Goal: Find contact information: Find contact information

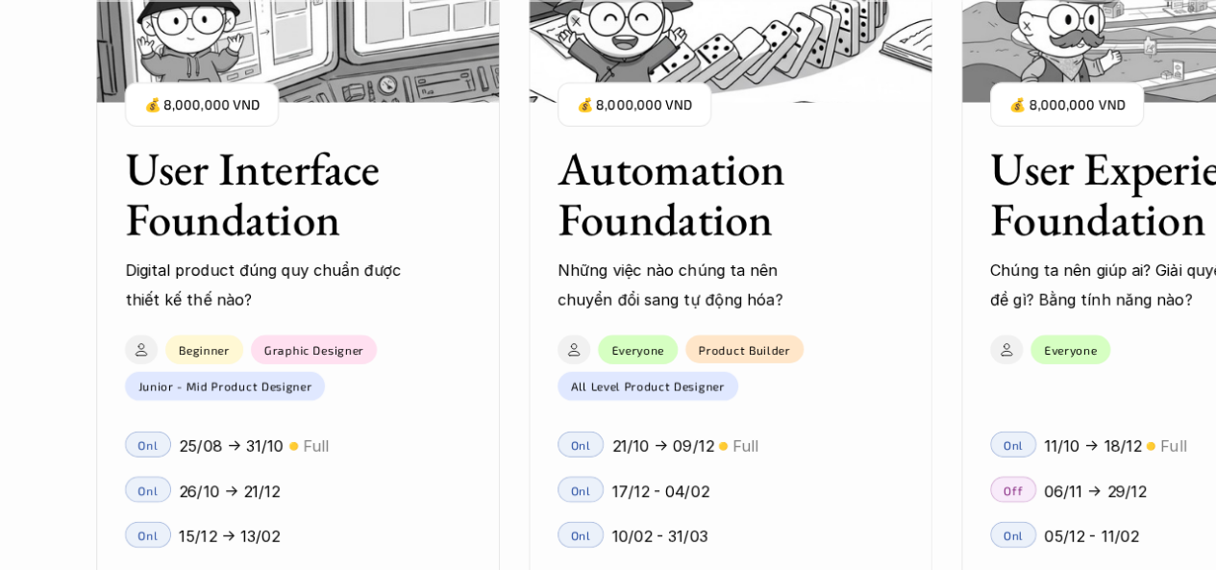
scroll to position [2340, 0]
drag, startPoint x: 1226, startPoint y: 190, endPoint x: 0, endPoint y: 277, distance: 1229.3
click at [0, 277] on div "01 02 03 04 05 06" at bounding box center [96, 285] width 192 height 570
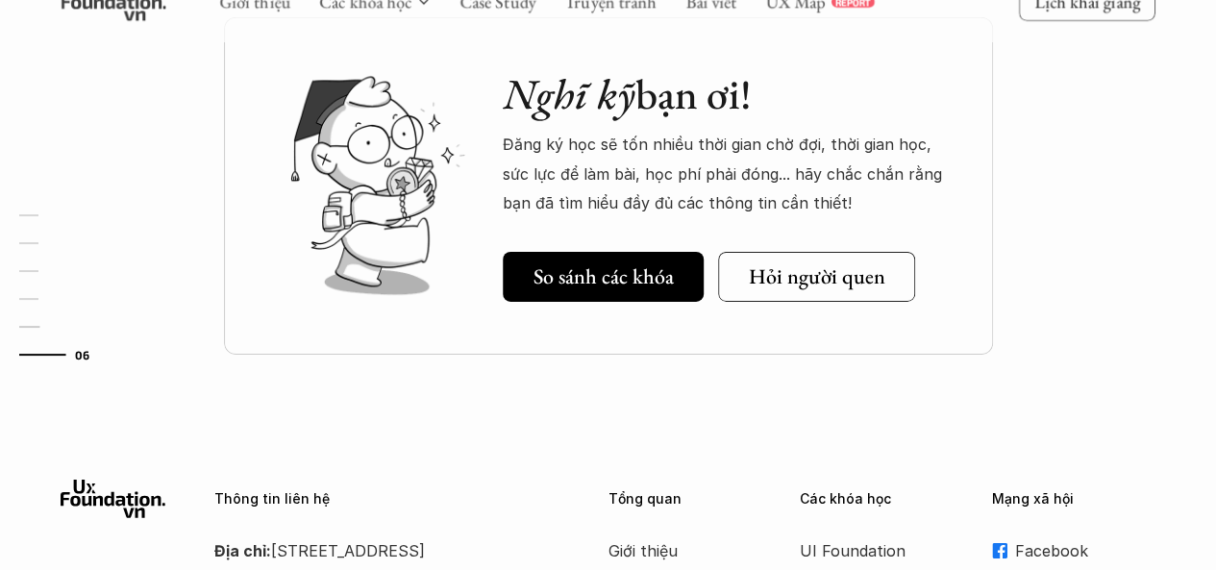
scroll to position [6951, 0]
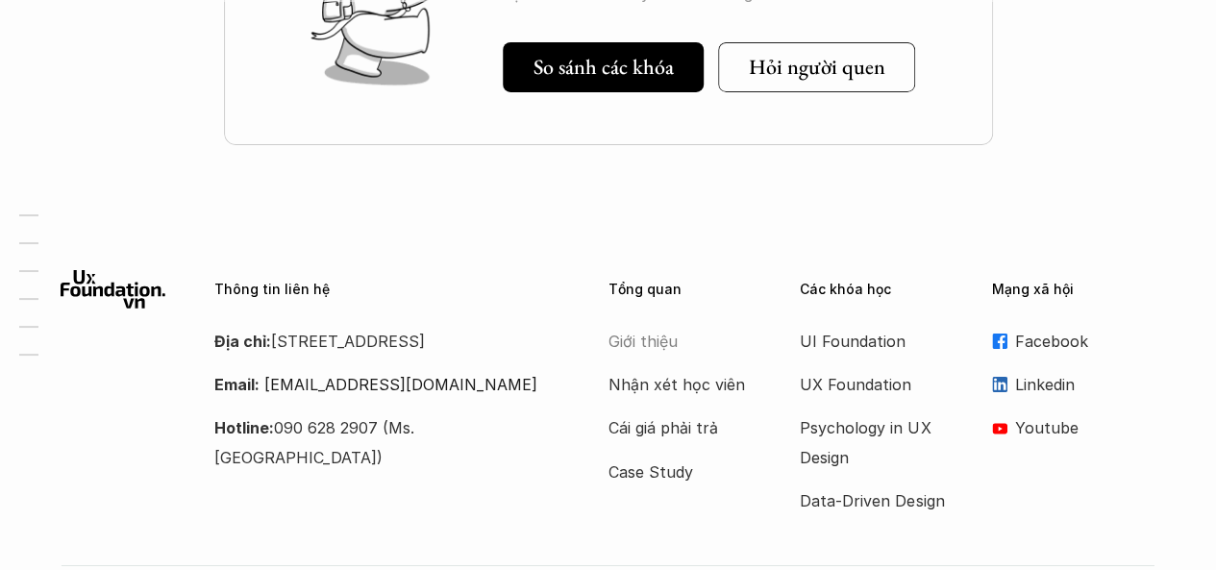
click at [634, 341] on p "Giới thiệu" at bounding box center [685, 341] width 154 height 29
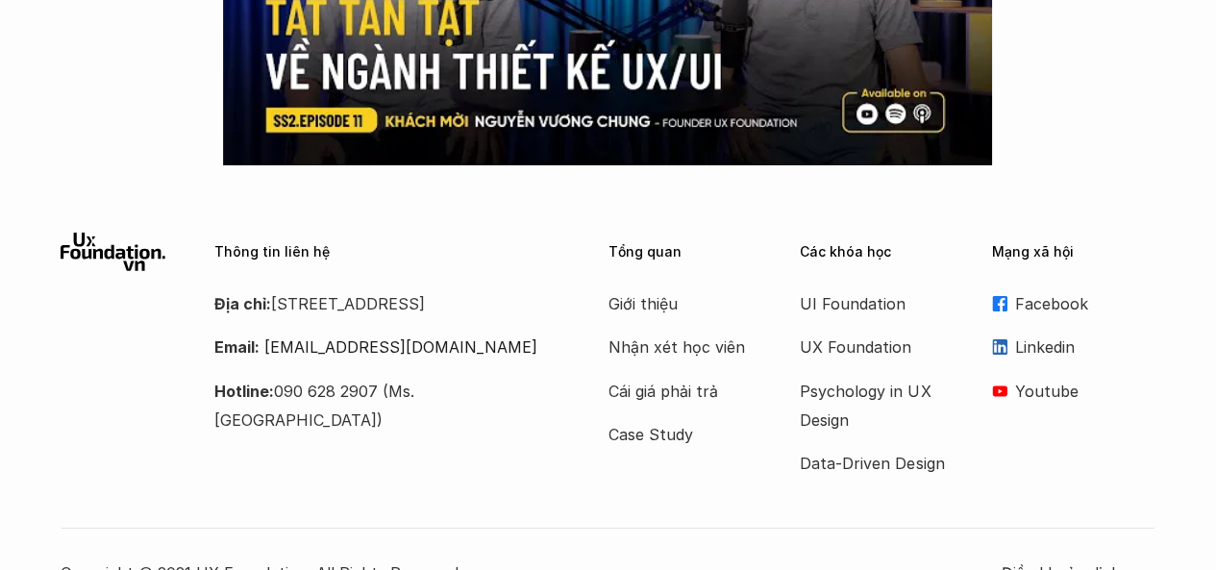
scroll to position [3454, 0]
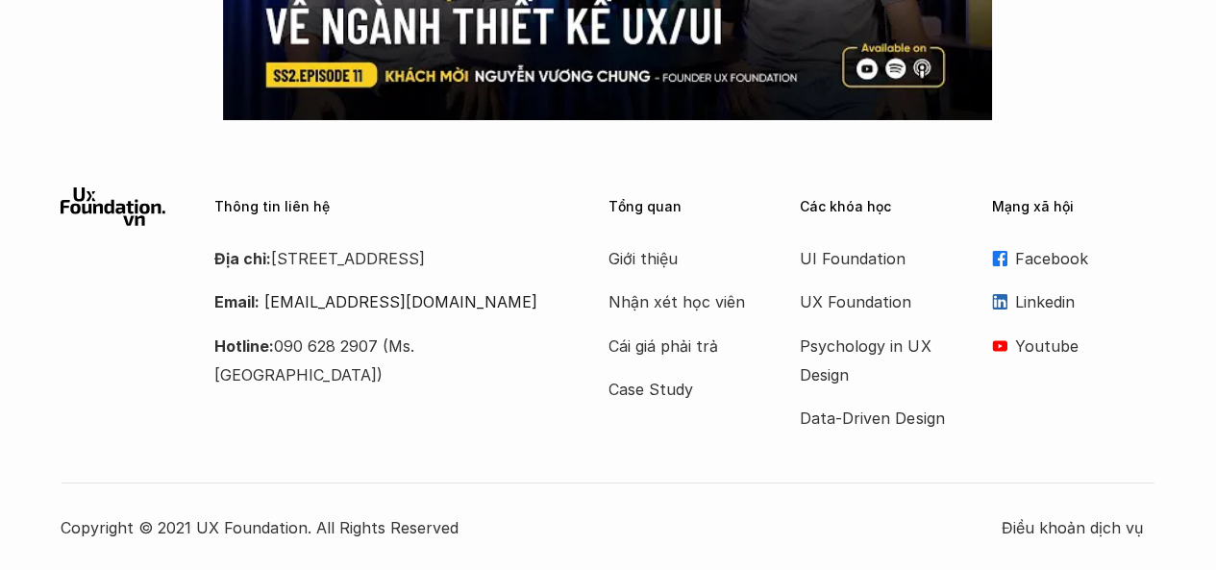
click at [414, 273] on p "Địa chỉ: Tầng 6A, số 116 Trung Liệt, phường Trung Liệt, quận Đống Đa" at bounding box center [386, 258] width 345 height 29
drag, startPoint x: 414, startPoint y: 297, endPoint x: 282, endPoint y: 259, distance: 138.1
click at [282, 259] on p "Địa chỉ: Tầng 6A, số 116 Trung Liệt, phường Trung Liệt, quận Đống Đa" at bounding box center [386, 258] width 345 height 29
copy p "[STREET_ADDRESS]"
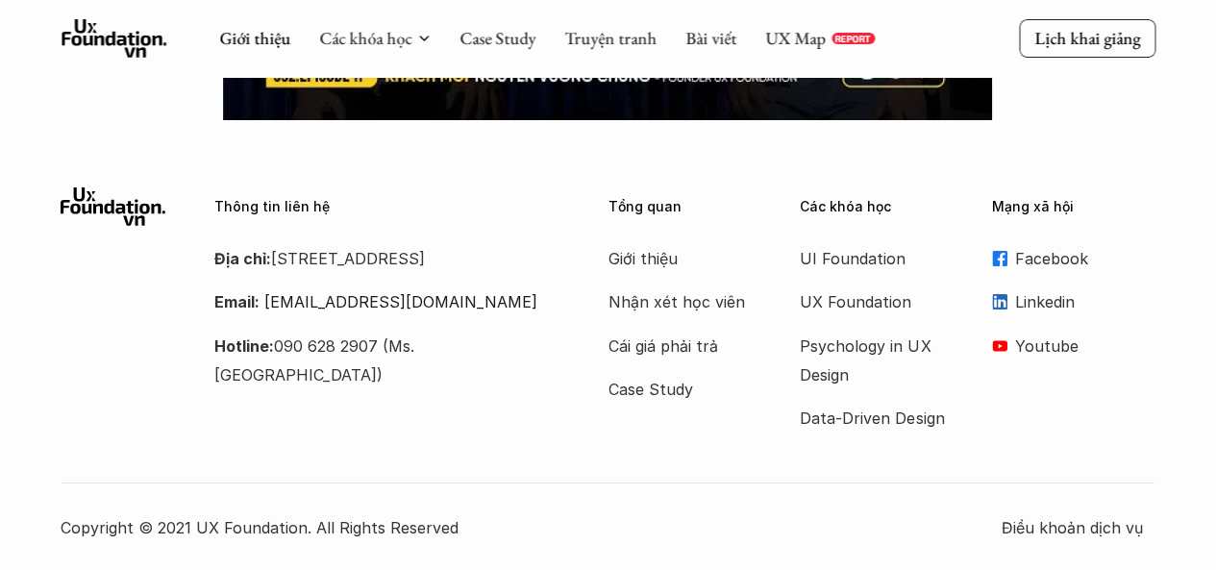
click at [454, 403] on div "Thông tin liên hệ Địa chỉ: Tầng 6A, số 116 Trung Liệt, phường Trung Liệt, quận …" at bounding box center [608, 310] width 1095 height 246
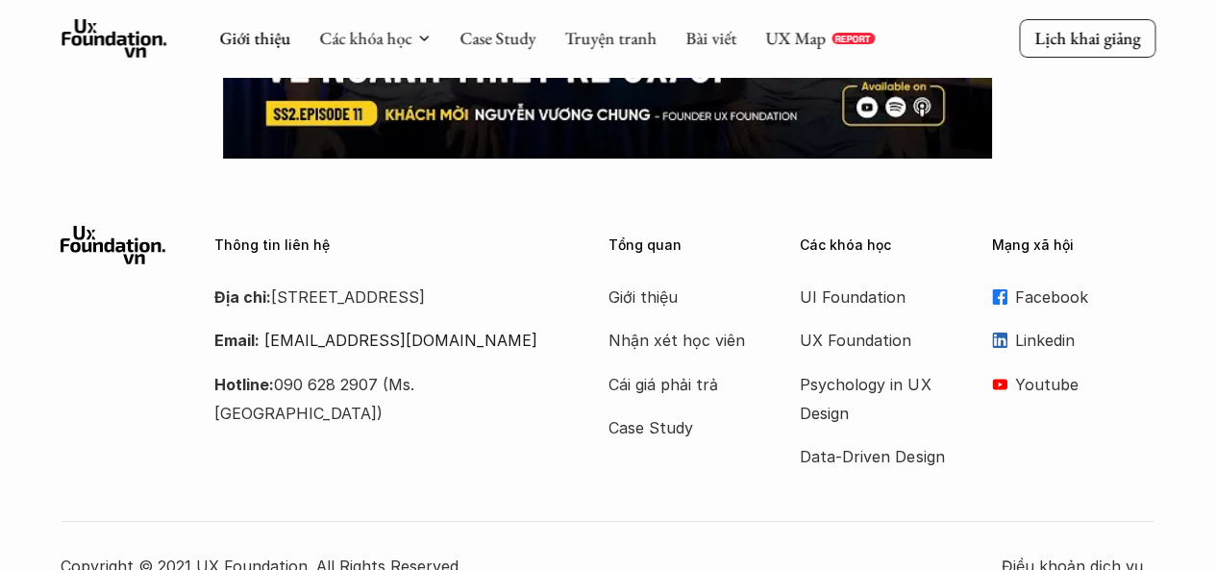
scroll to position [3377, 0]
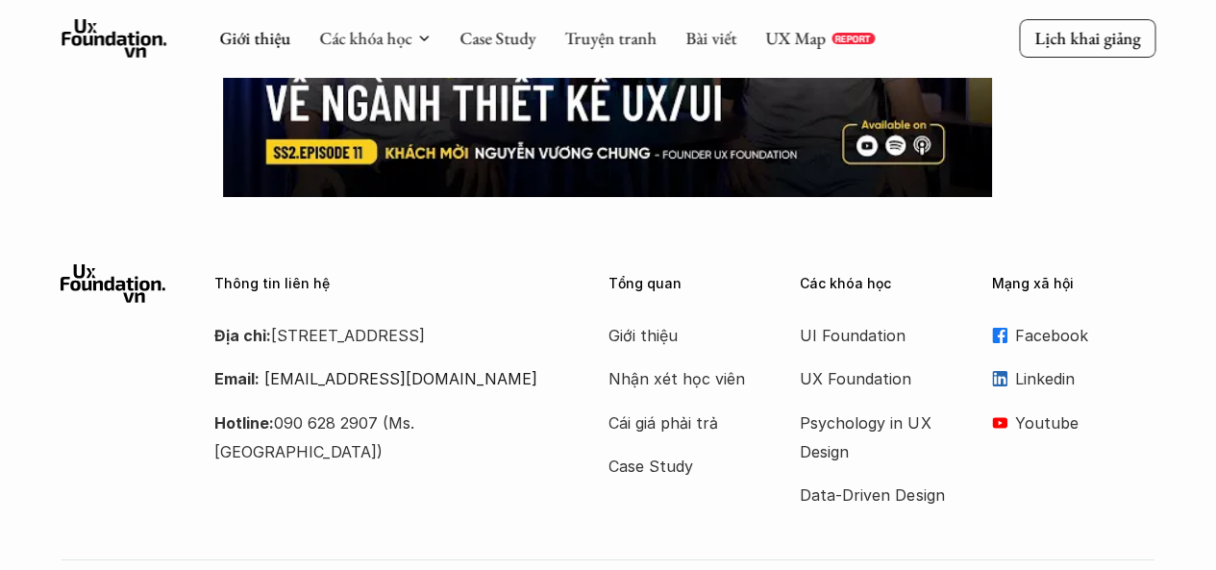
click at [647, 355] on div "Giới thiệu Nhận xét học viên Cái giá phải trả Case Study" at bounding box center [689, 401] width 163 height 160
click at [252, 28] on link "Giới thiệu" at bounding box center [254, 38] width 71 height 22
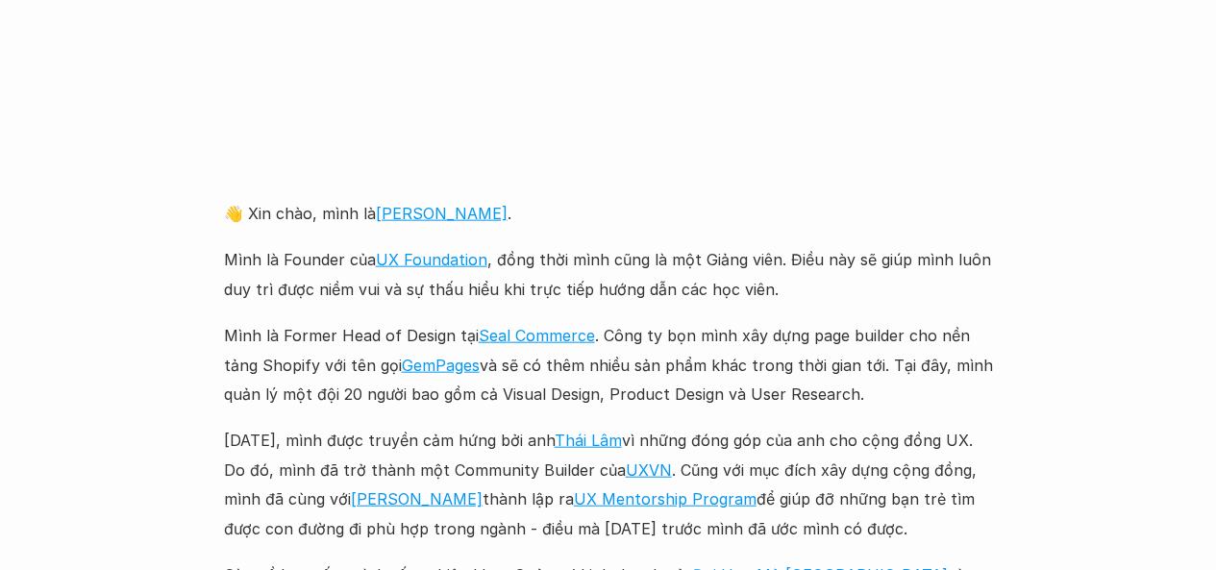
scroll to position [2191, 0]
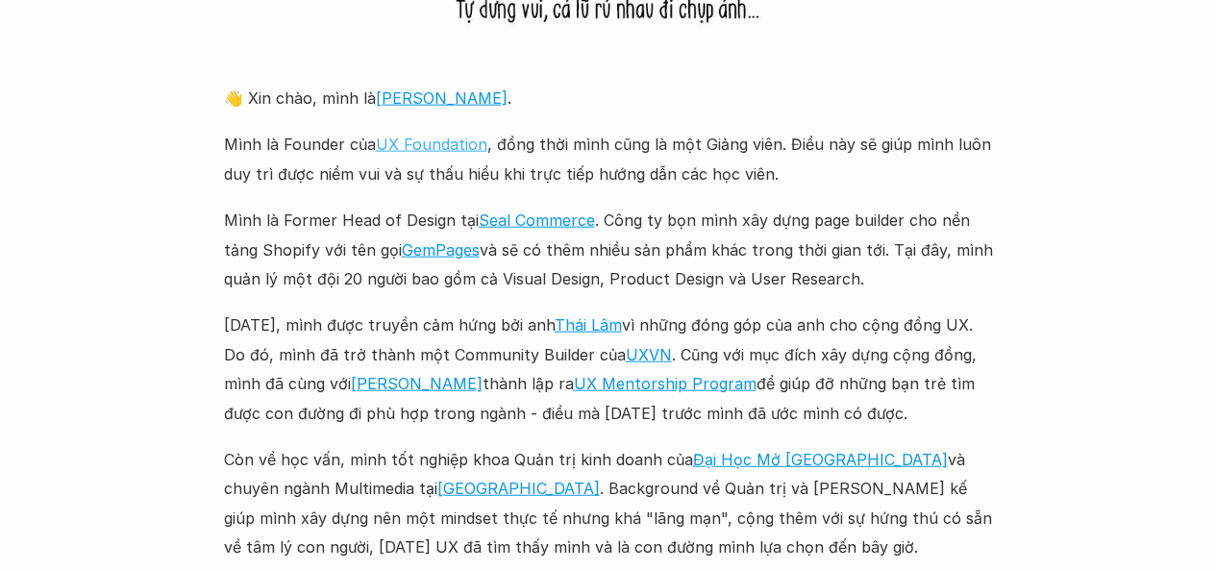
click at [429, 153] on link "UX Foundation" at bounding box center [431, 144] width 111 height 19
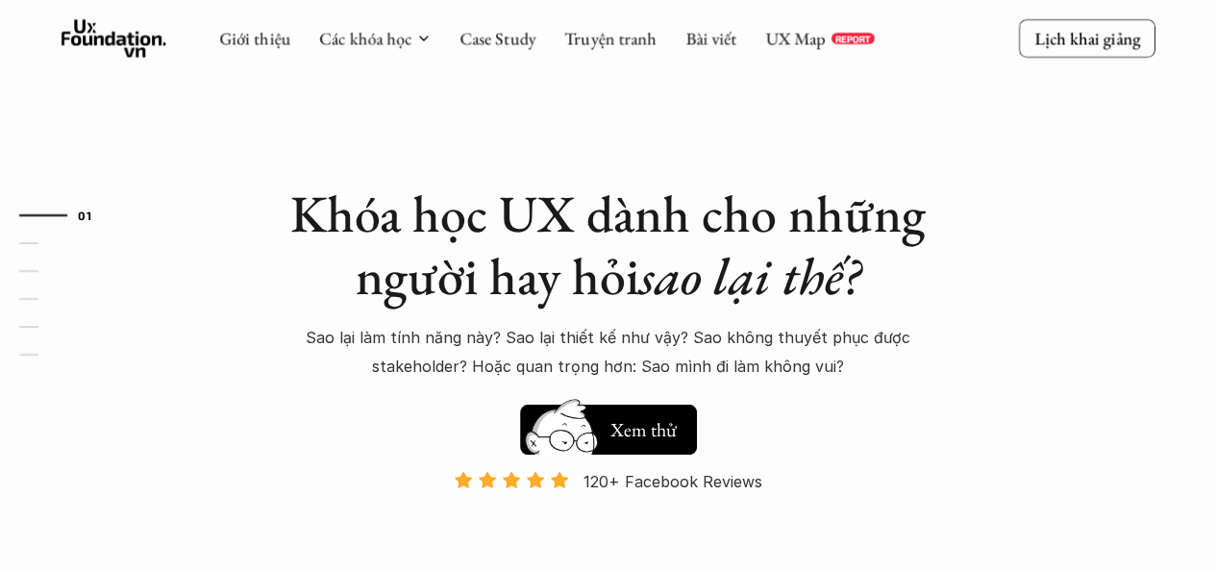
click at [129, 41] on icon at bounding box center [114, 38] width 106 height 38
